Goal: Find specific fact: Find contact information

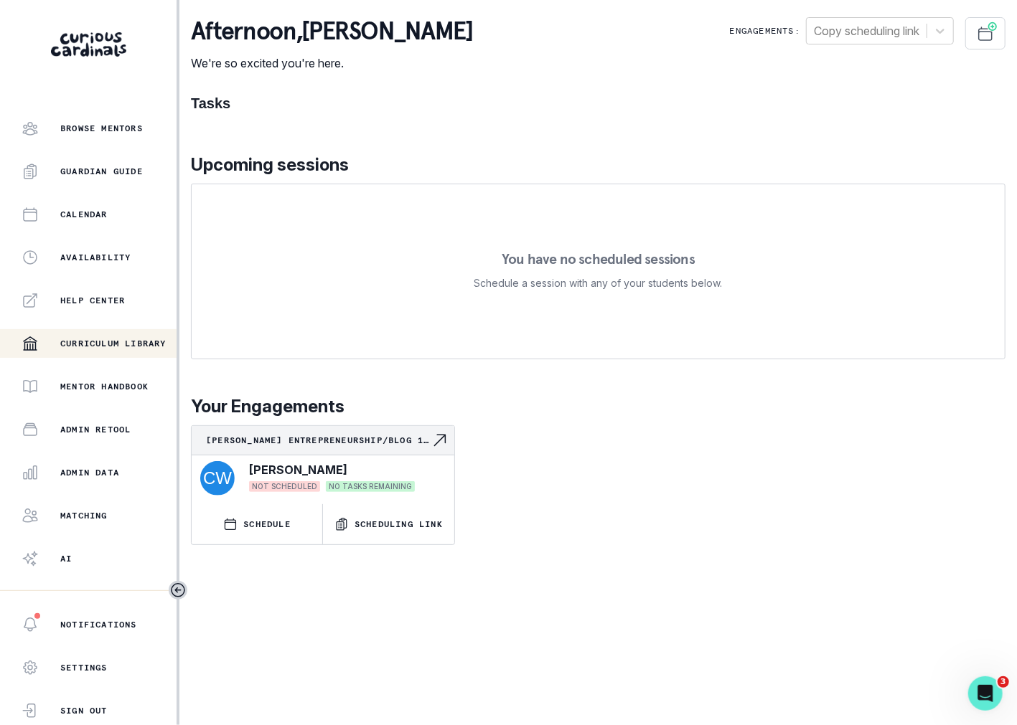
scroll to position [155, 0]
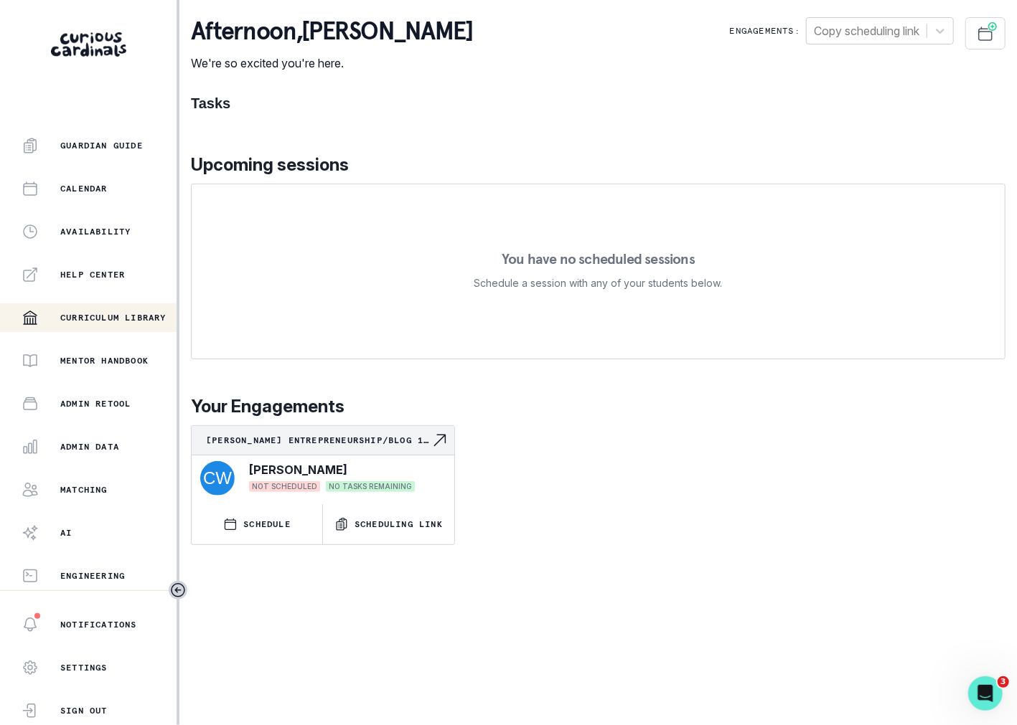
click at [120, 465] on div "Home Students Finance Browse Mentors Guardian Guide Calendar Availability Help …" at bounding box center [88, 352] width 177 height 476
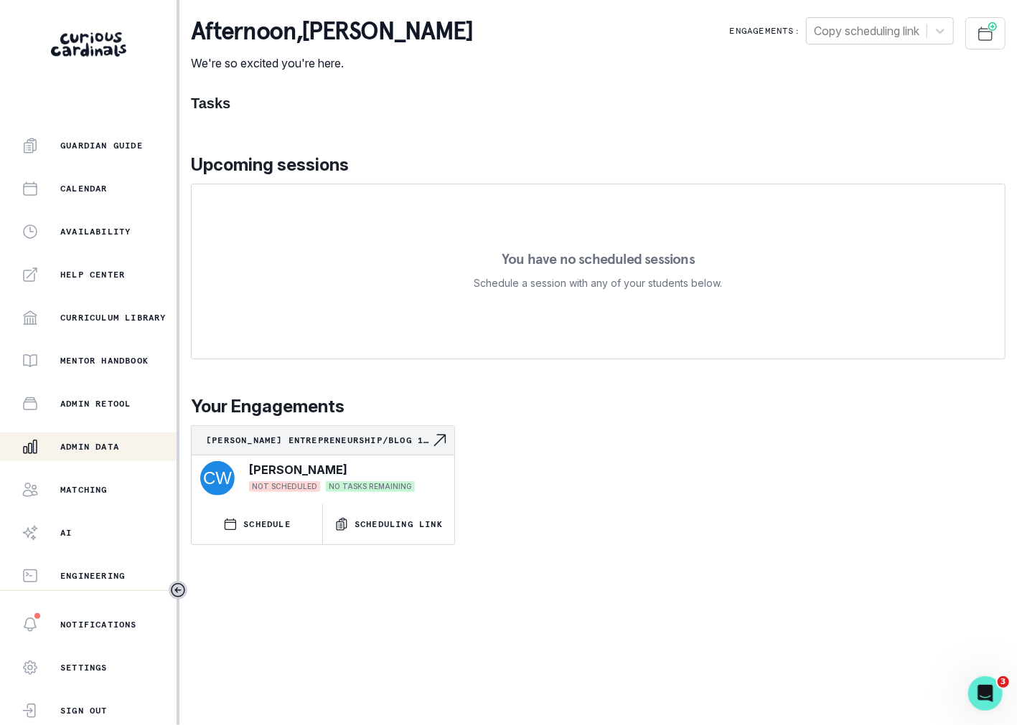
click at [120, 458] on button "Admin Data" at bounding box center [88, 447] width 177 height 29
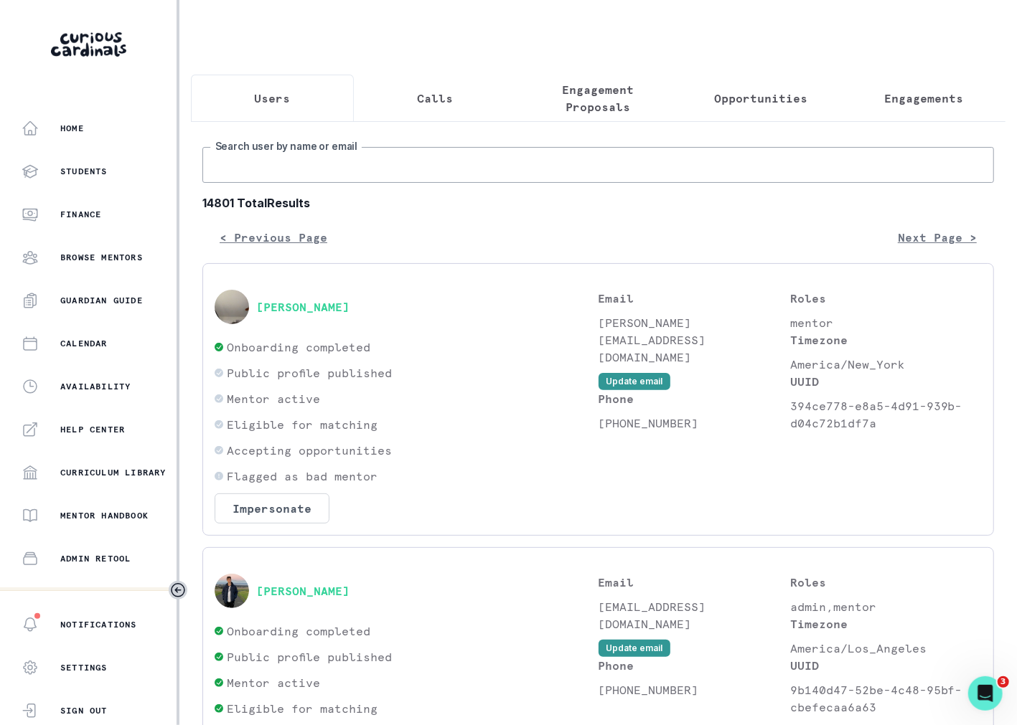
click at [331, 169] on input "Search user by name or email" at bounding box center [597, 165] width 791 height 36
type input "[PERSON_NAME]"
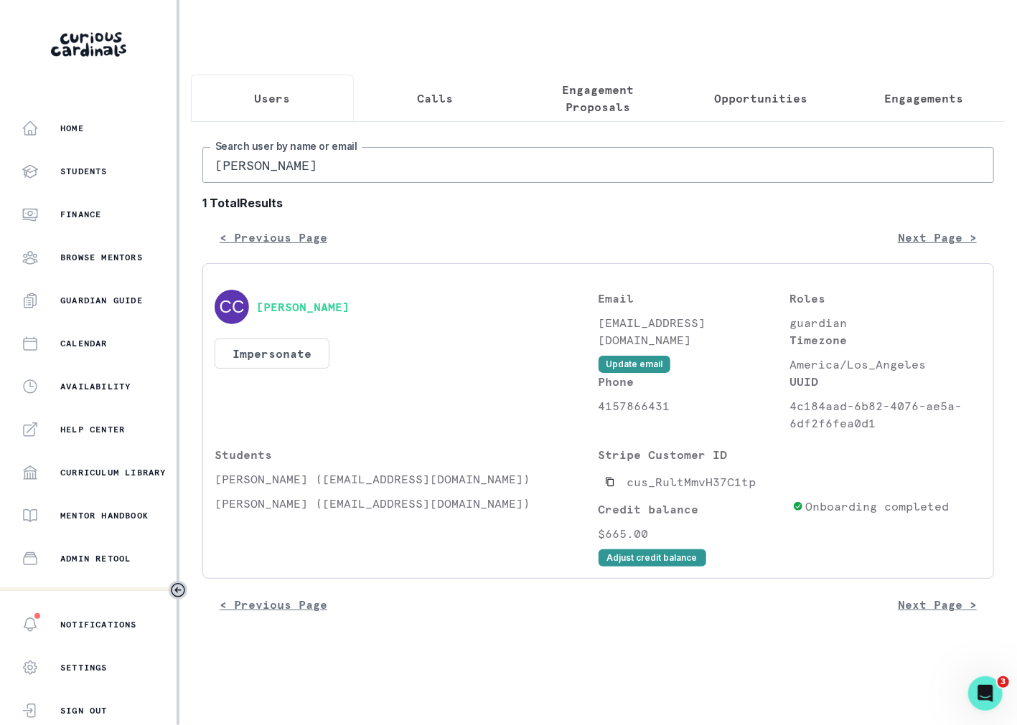
click at [666, 324] on p "[EMAIL_ADDRESS][DOMAIN_NAME]" at bounding box center [694, 331] width 192 height 34
copy div "[EMAIL_ADDRESS][DOMAIN_NAME] Update email"
